Goal: Information Seeking & Learning: Learn about a topic

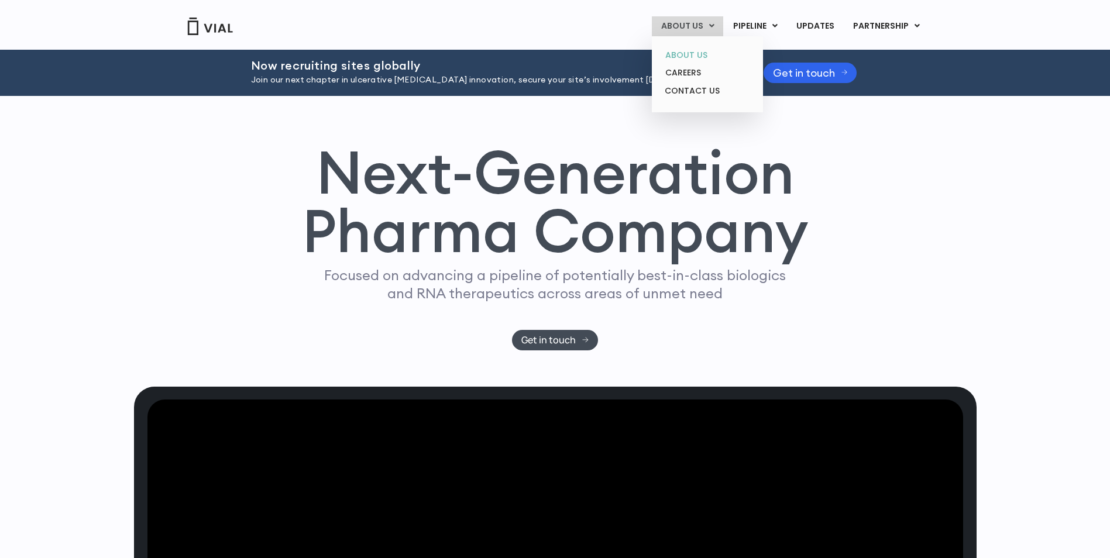
click at [692, 55] on link "ABOUT US" at bounding box center [707, 55] width 102 height 18
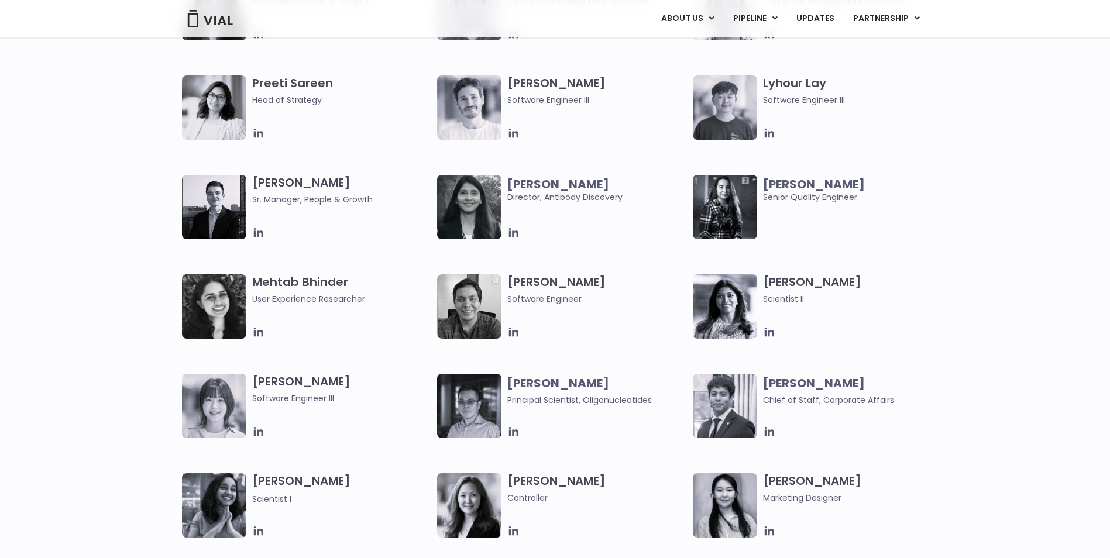
scroll to position [1526, 0]
